Goal: Task Accomplishment & Management: Manage account settings

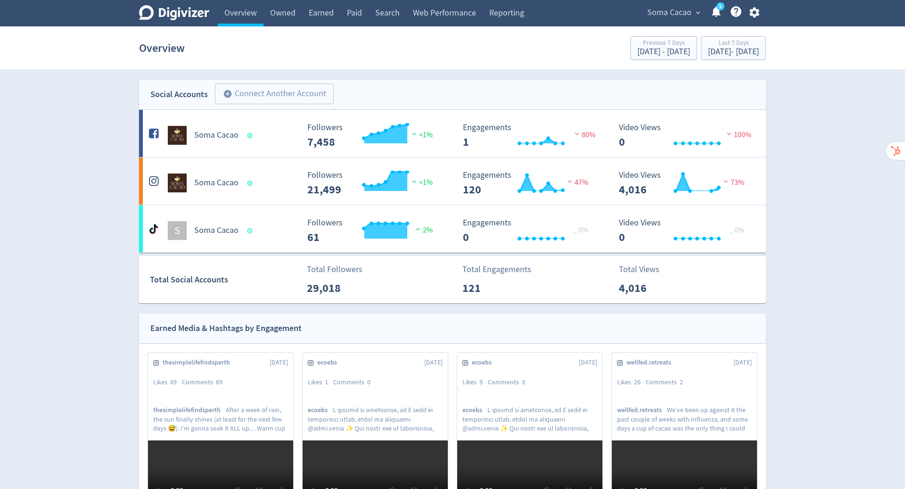
click at [753, 12] on icon "button" at bounding box center [754, 12] width 13 height 13
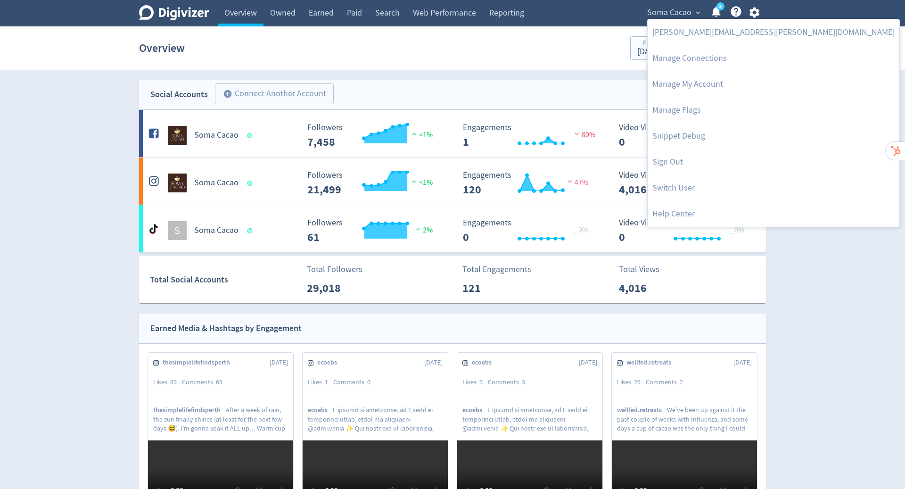
click at [845, 121] on div at bounding box center [452, 244] width 905 height 489
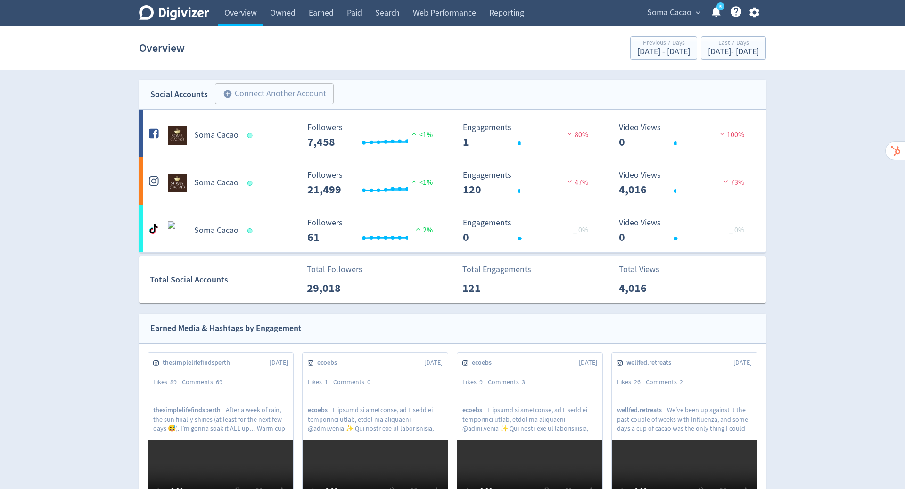
click at [756, 12] on icon "button" at bounding box center [754, 13] width 10 height 10
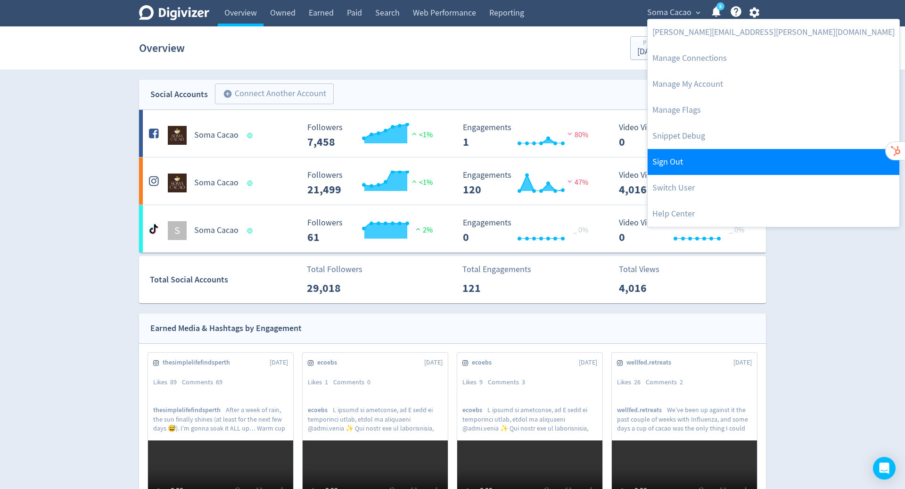
click at [699, 163] on link "Sign Out" at bounding box center [773, 162] width 252 height 26
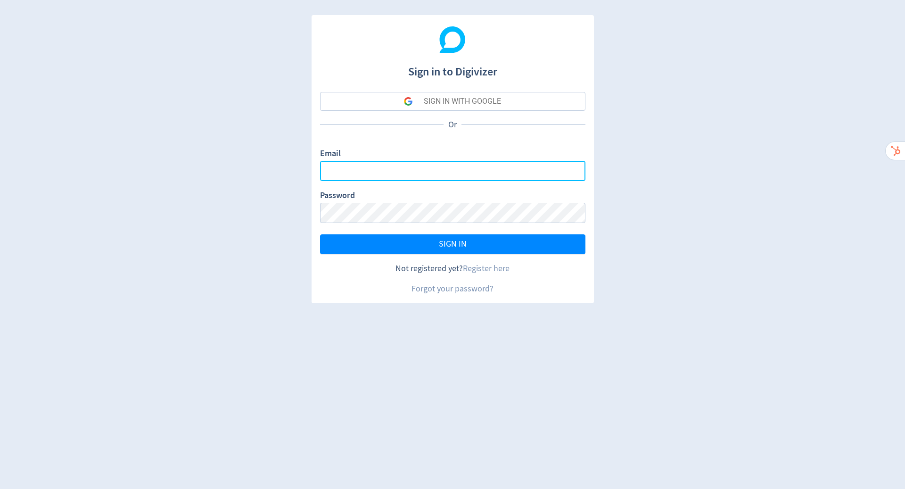
click at [527, 169] on input "Email" at bounding box center [452, 171] width 265 height 20
click at [0, 488] on com-1password-button at bounding box center [0, 489] width 0 height 0
click at [546, 170] on input "Email" at bounding box center [452, 171] width 265 height 20
click at [0, 488] on com-1password-button at bounding box center [0, 489] width 0 height 0
type input "[PERSON_NAME][EMAIL_ADDRESS][PERSON_NAME][DOMAIN_NAME]"
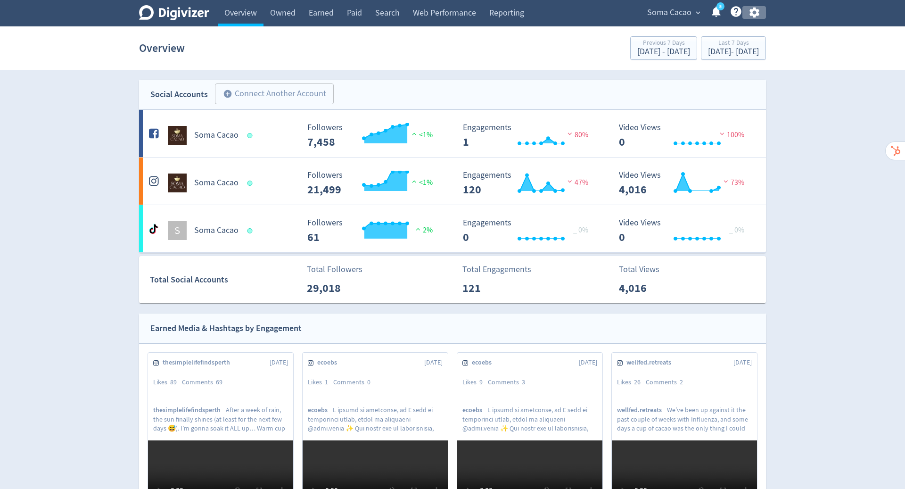
click at [753, 16] on icon "button" at bounding box center [754, 13] width 10 height 10
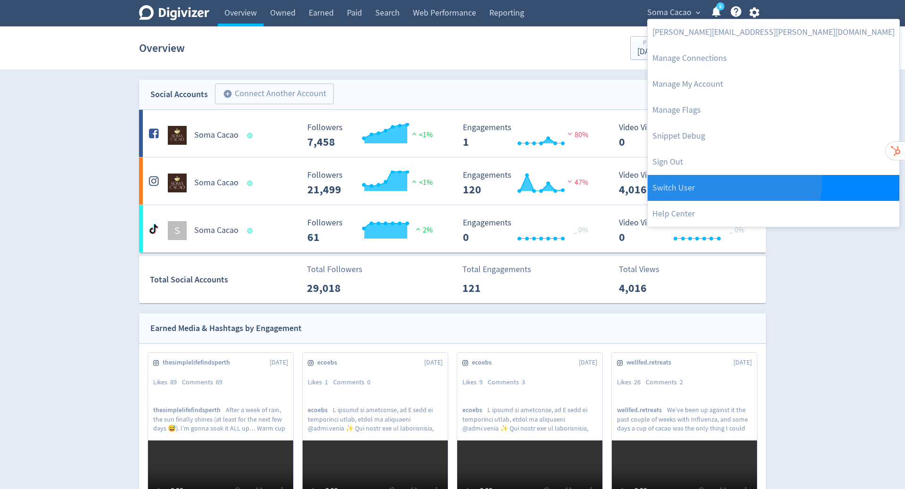
click at [733, 182] on link "Switch User" at bounding box center [773, 188] width 252 height 26
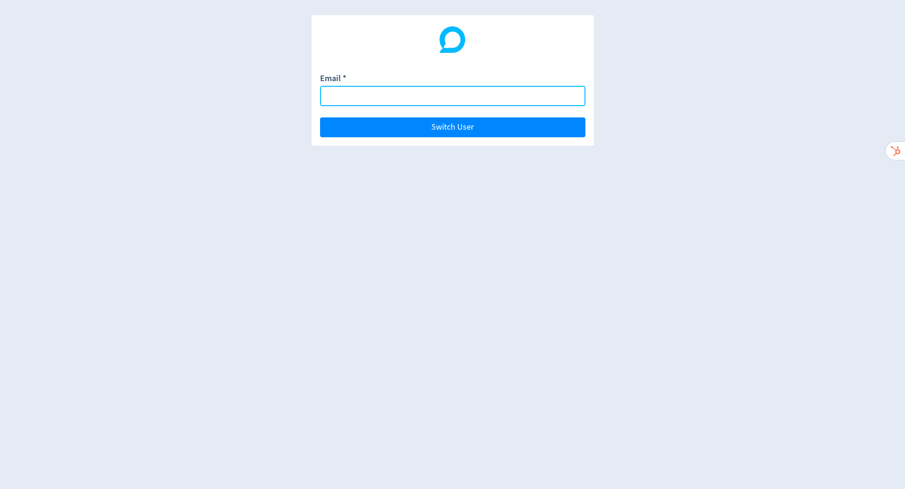
click at [397, 90] on input "Email *" at bounding box center [452, 96] width 265 height 20
paste input "denica@thepetalline.com.au"
type input "denica@thepetalline.com.au"
click at [320, 117] on button "Switch User" at bounding box center [452, 127] width 265 height 20
